Goal: Information Seeking & Learning: Learn about a topic

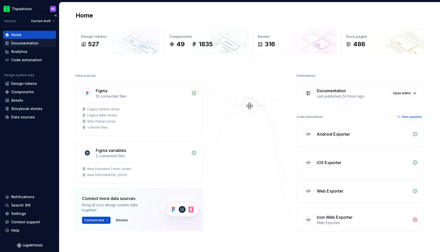
click at [20, 39] on div "Documentation" at bounding box center [29, 43] width 53 height 8
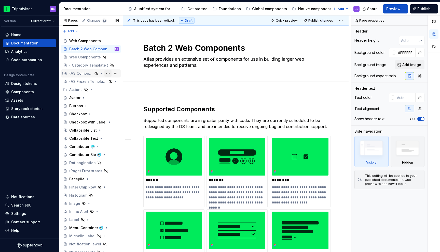
click at [107, 73] on button "Page tree" at bounding box center [107, 73] width 7 height 7
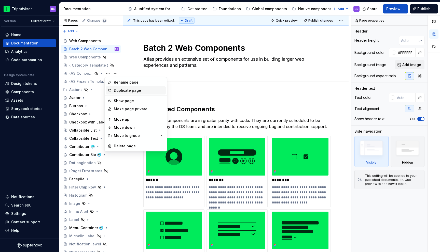
click at [120, 91] on div "Duplicate page" at bounding box center [139, 90] width 50 height 5
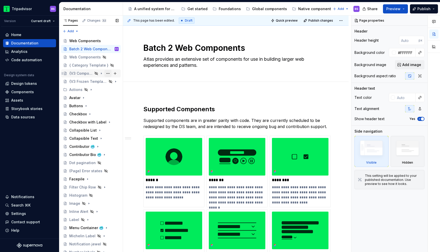
click at [107, 73] on button "Page tree" at bounding box center [107, 73] width 7 height 7
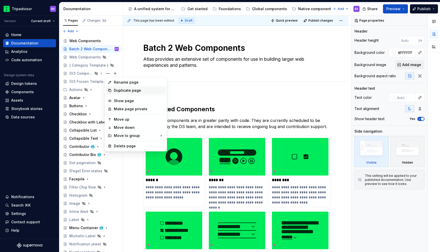
click at [118, 90] on div "Duplicate page" at bounding box center [139, 90] width 50 height 5
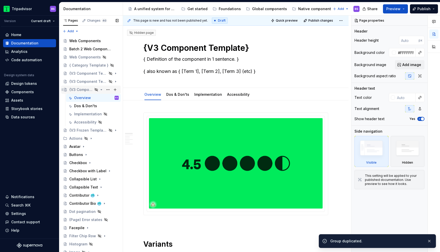
click at [102, 90] on icon "Page tree" at bounding box center [101, 90] width 1 height 1
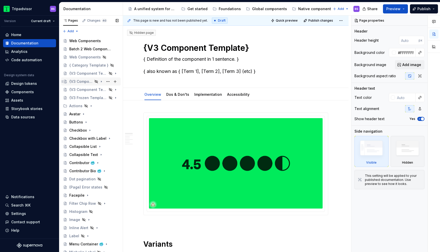
click at [86, 81] on div "{V3 Component Template}" at bounding box center [80, 81] width 23 height 5
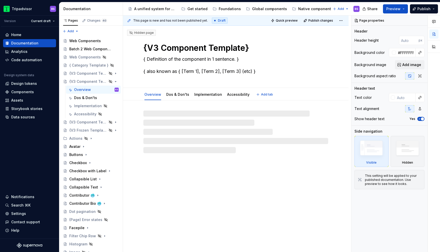
click at [174, 46] on textarea "{V3 Component Template}" at bounding box center [234, 48] width 185 height 12
click at [174, 47] on textarea "{V3 Component Template}" at bounding box center [234, 48] width 185 height 12
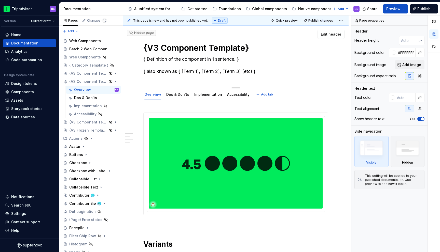
type textarea "*"
type textarea "M"
type textarea "*"
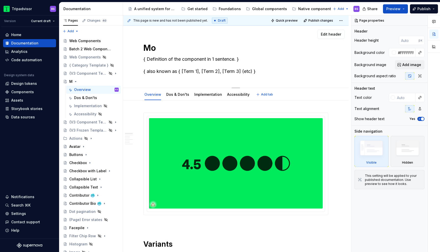
type textarea "Mod"
type textarea "*"
type textarea "Moda"
type textarea "*"
type textarea "Modal"
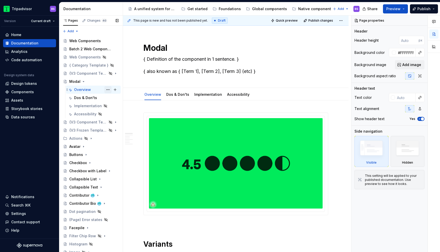
type textarea "*"
type textarea "Modal"
click at [107, 81] on button "Page tree" at bounding box center [107, 81] width 7 height 7
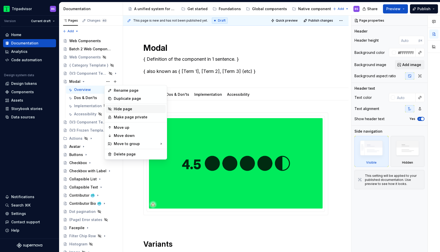
click at [119, 107] on div "Hide page" at bounding box center [139, 109] width 50 height 5
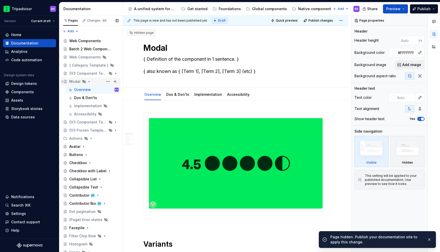
click at [89, 81] on icon "Page tree" at bounding box center [89, 81] width 1 height 1
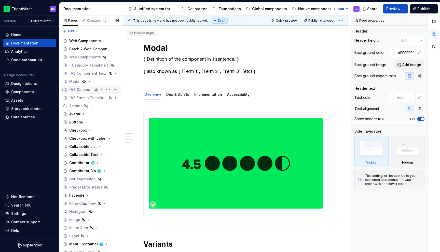
click at [93, 91] on div "{V3 Component Template}" at bounding box center [93, 89] width 49 height 7
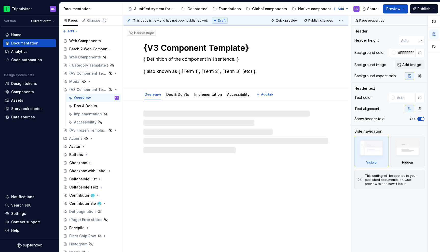
click at [160, 48] on textarea "{V3 Component Template}" at bounding box center [234, 48] width 185 height 12
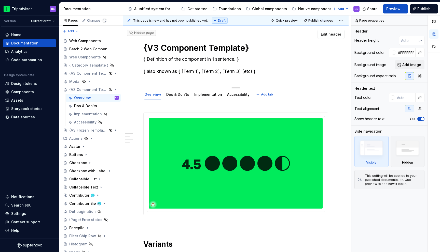
click at [160, 48] on textarea "{V3 Component Template}" at bounding box center [234, 48] width 185 height 12
type textarea "*"
type textarea "H"
type textarea "*"
type textarea "Ho"
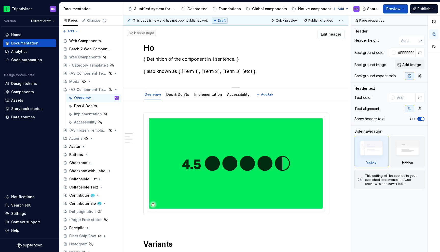
type textarea "*"
type textarea "Hor"
type textarea "*"
type textarea "Hori"
type textarea "*"
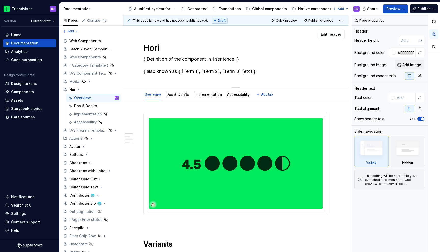
type textarea "Horiz"
type textarea "*"
type textarea "Horizo"
type textarea "*"
type textarea "Horizon"
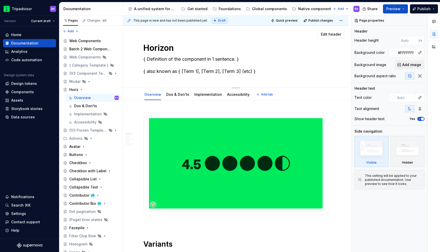
type textarea "*"
type textarea "Horizont"
type textarea "*"
type textarea "Horizonta"
type textarea "*"
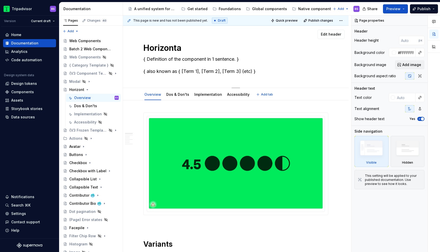
type textarea "Horizontal"
type textarea "*"
type textarea "Horizontal"
type textarea "*"
type textarea "Horizontal S"
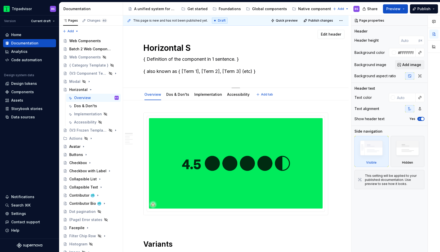
type textarea "*"
type textarea "Horizontal Sc"
type textarea "*"
type textarea "Horizontal Scr"
type textarea "*"
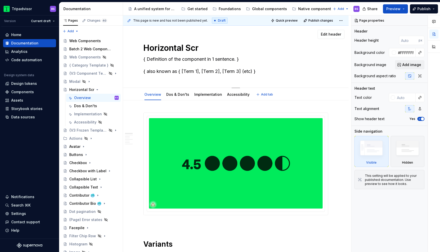
type textarea "Horizontal Scrl"
type textarea "*"
type textarea "Horizontal Scr"
type textarea "*"
type textarea "Horizontal Sc"
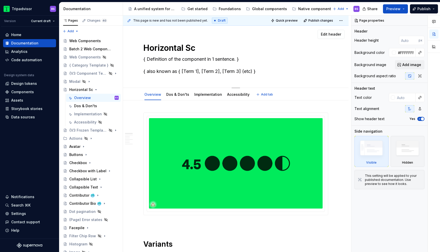
type textarea "*"
type textarea "Horizontal Scr"
type textarea "*"
type textarea "Horizontal Scro"
type textarea "*"
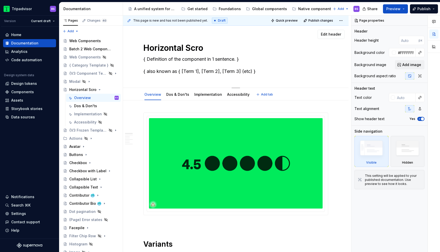
type textarea "Horizontal Scrol"
type textarea "*"
type textarea "Horizontal Scroll"
type textarea "*"
type textarea "Horizontal Scroll"
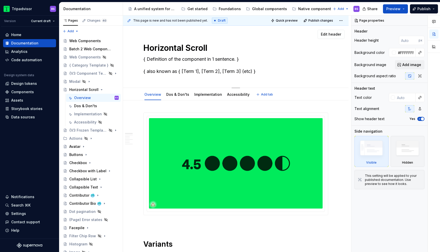
type textarea "*"
type textarea "Horizontal Scroll B"
type textarea "*"
type textarea "Horizontal Scroll Ba"
type textarea "*"
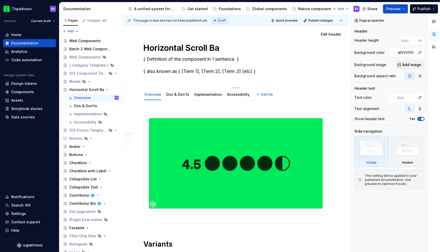
type textarea "Horizontal Scroll Bar"
type textarea "*"
type textarea "Horizontal Scroll Bar"
type textarea "*"
type textarea "Horizontal Scroll Bar B"
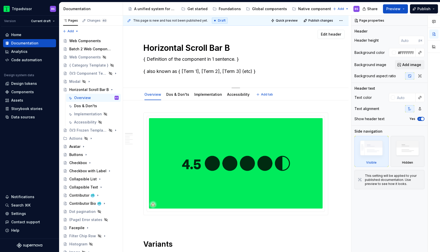
type textarea "*"
type textarea "Horizontal Scroll Bar Bu"
type textarea "*"
type textarea "Horizontal Scroll Bar But"
type textarea "*"
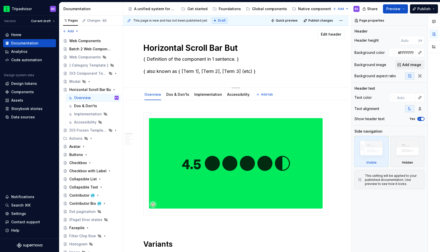
type textarea "Horizontal Scroll Bar Butt"
type textarea "*"
type textarea "Horizontal Scroll [PERSON_NAME]"
type textarea "*"
type textarea "Horizontal Scroll Bar Button"
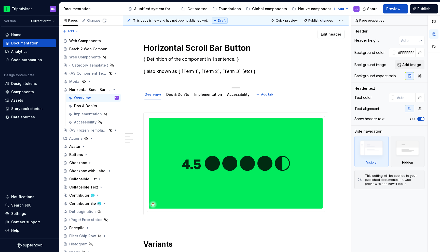
type textarea "*"
type textarea "Horizontal Scroll Bar Buttons"
type textarea "*"
type textarea "Horizontal Scroll Bar Button"
type textarea "*"
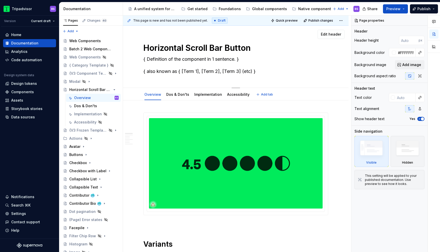
type textarea "Horizontal Scroll Bar Buttons"
type textarea "*"
type textarea "Horizontal Scroll Bar Button"
type textarea "*"
type textarea "Horizontal Scroll Bar Button"
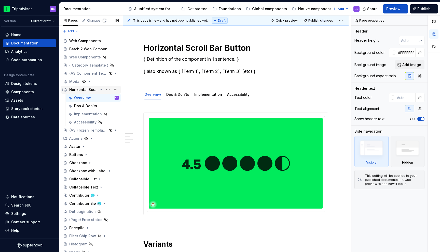
click at [101, 90] on icon "Page tree" at bounding box center [101, 90] width 1 height 1
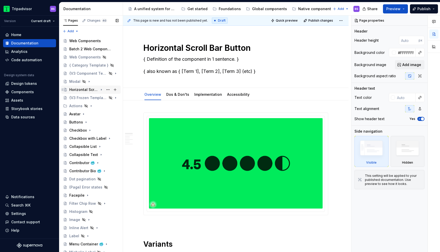
click at [79, 88] on div "Horizontal Scroll Bar Button" at bounding box center [83, 89] width 29 height 5
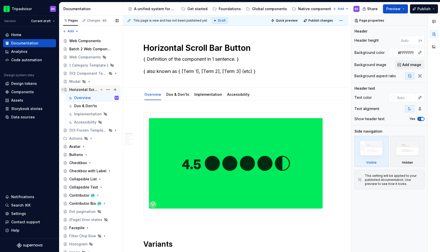
click at [100, 89] on icon "Page tree" at bounding box center [101, 90] width 4 height 4
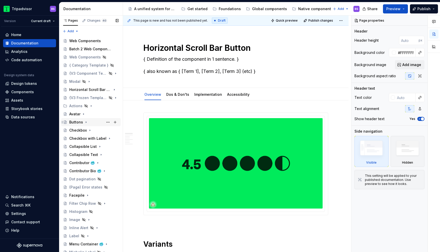
click at [88, 121] on div "Buttons" at bounding box center [93, 122] width 49 height 7
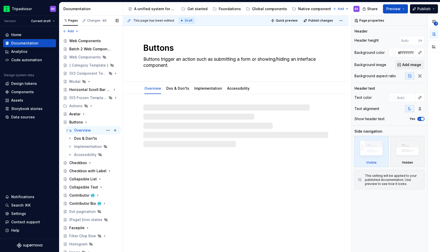
click at [87, 129] on div "Overview" at bounding box center [82, 130] width 17 height 5
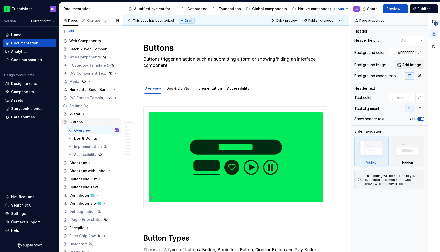
click at [86, 122] on icon "Page tree" at bounding box center [86, 122] width 4 height 4
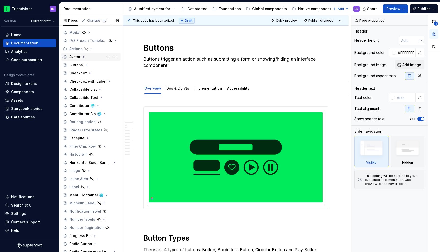
scroll to position [49, 0]
click at [109, 163] on button "Page tree" at bounding box center [107, 163] width 7 height 7
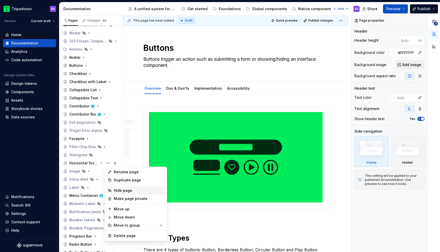
click at [122, 189] on div "Hide page" at bounding box center [139, 190] width 50 height 5
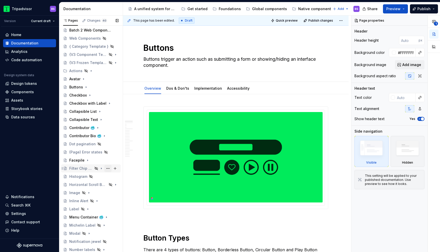
scroll to position [0, 0]
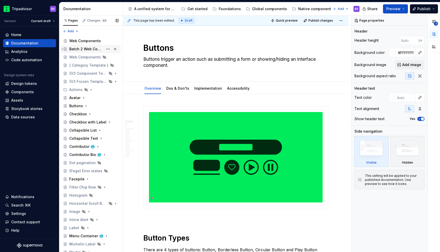
click at [98, 47] on div "Batch 2 Web Components" at bounding box center [86, 49] width 34 height 5
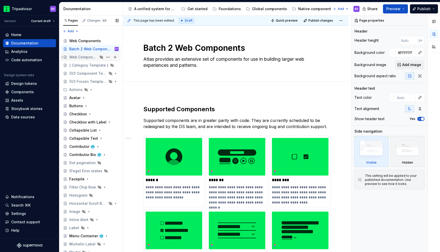
click at [89, 57] on div "Web Components" at bounding box center [83, 57] width 29 height 5
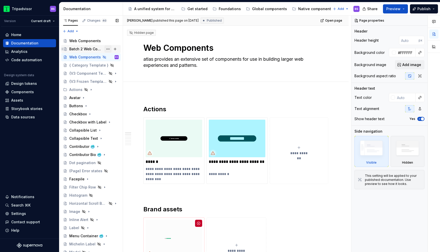
click at [107, 49] on button "Page tree" at bounding box center [107, 49] width 7 height 7
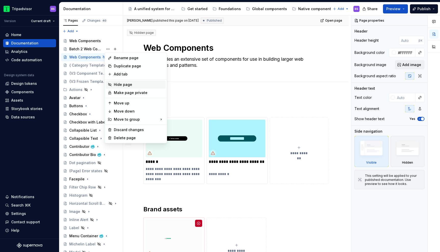
click at [121, 83] on div "Hide page" at bounding box center [139, 84] width 50 height 5
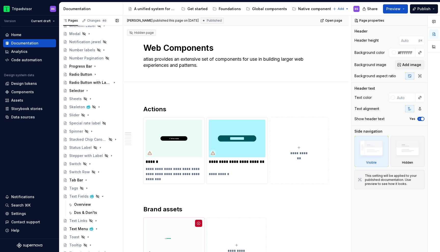
scroll to position [239, 0]
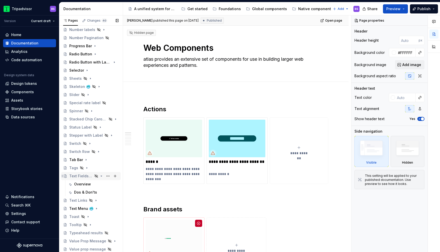
click at [102, 176] on icon "Page tree" at bounding box center [101, 176] width 4 height 4
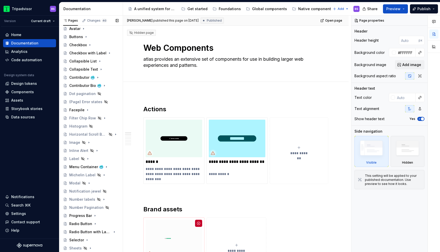
scroll to position [0, 0]
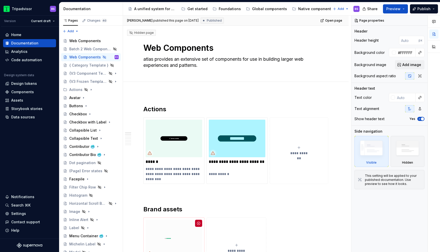
type textarea "*"
